Goal: Information Seeking & Learning: Learn about a topic

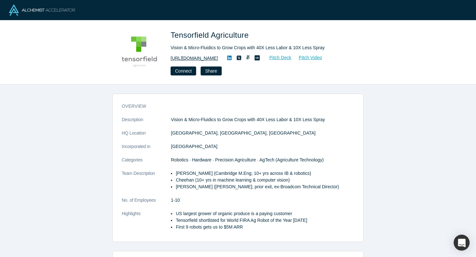
click at [195, 56] on link "https://tensorfield.ag" at bounding box center [194, 58] width 47 height 7
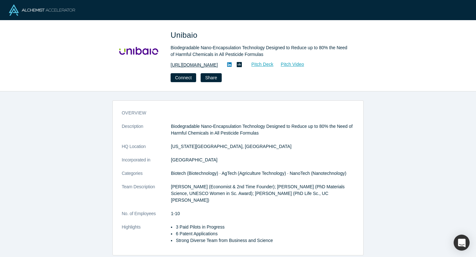
click at [194, 67] on link "[URL][DOMAIN_NAME]" at bounding box center [194, 65] width 47 height 7
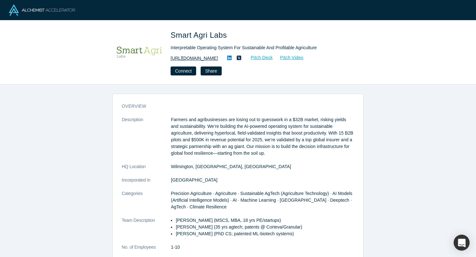
click at [198, 58] on link "https://smartagrilabs.com/" at bounding box center [194, 58] width 47 height 7
